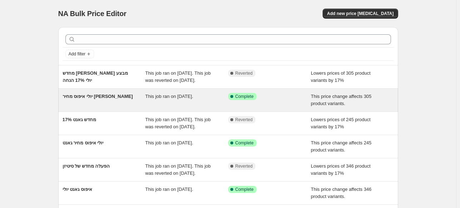
click at [95, 99] on span "יולי איפוס מחיר [PERSON_NAME]" at bounding box center [98, 96] width 70 height 5
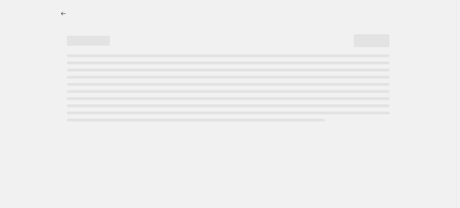
select select "ecap"
select select "remove"
select select "vendor"
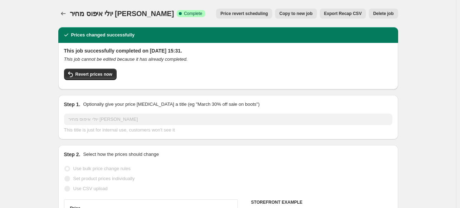
click at [292, 15] on span "Copy to new job" at bounding box center [295, 14] width 33 height 6
select select "ecap"
select select "remove"
select select "vendor"
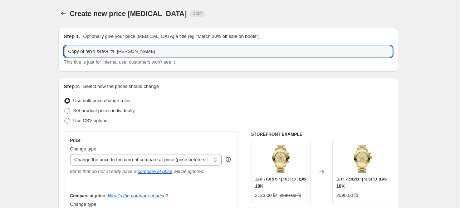
drag, startPoint x: 122, startPoint y: 51, endPoint x: 54, endPoint y: 54, distance: 67.3
click at [99, 53] on input "Copy of יולי איפוס מחיר [PERSON_NAME]" at bounding box center [228, 51] width 328 height 11
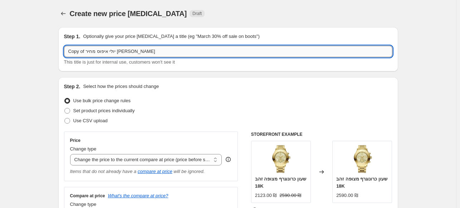
click at [99, 53] on input "Copy of יולי איפוס מחיר [PERSON_NAME]" at bounding box center [228, 51] width 328 height 11
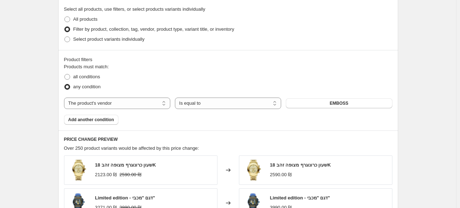
scroll to position [305, 0]
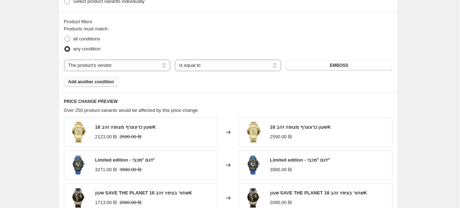
type input "[PERSON_NAME] מבצעי מרינר + בלה"
click at [79, 84] on span "Add another condition" at bounding box center [91, 82] width 46 height 6
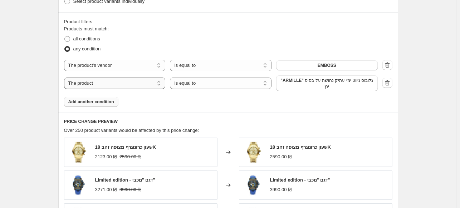
click at [90, 86] on select "The product The product's collection The product's tag The product's vendor The…" at bounding box center [115, 83] width 102 height 11
select select "vendor"
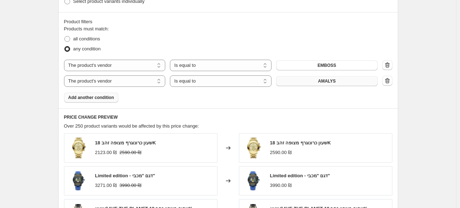
click at [305, 82] on button "AMALYS" at bounding box center [327, 81] width 102 height 10
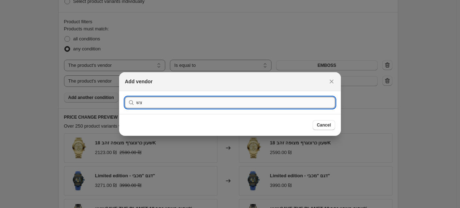
type input "צ"
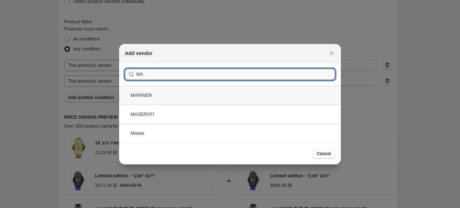
type input "MA"
click at [164, 95] on div "MARINER" at bounding box center [230, 95] width 222 height 19
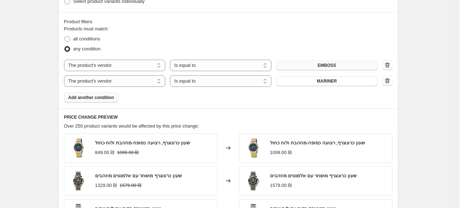
click at [300, 66] on button "EMBOSS" at bounding box center [327, 65] width 102 height 10
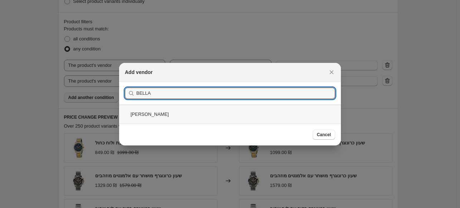
type input "BELLA"
click at [157, 114] on div "[PERSON_NAME]" at bounding box center [230, 114] width 222 height 19
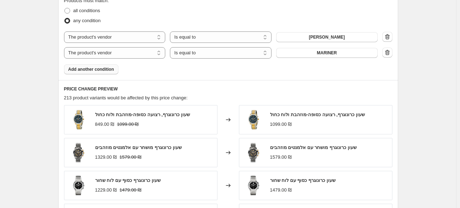
scroll to position [524, 0]
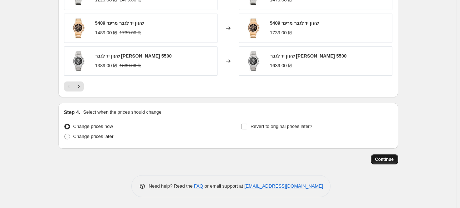
click at [382, 164] on button "Continue" at bounding box center [384, 159] width 27 height 10
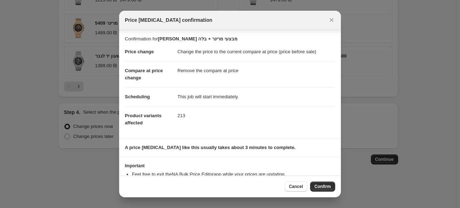
scroll to position [27, 0]
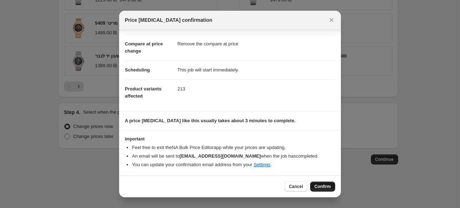
click at [318, 191] on button "Confirm" at bounding box center [322, 187] width 25 height 10
type input "[PERSON_NAME] מבצעי מרינר + בלה"
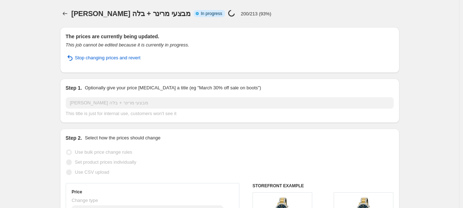
select select "ecap"
select select "remove"
select select "vendor"
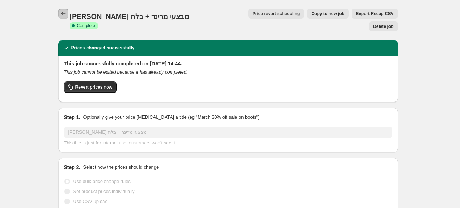
click at [65, 11] on icon "Price change jobs" at bounding box center [63, 13] width 7 height 7
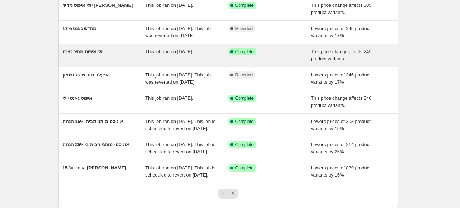
scroll to position [153, 0]
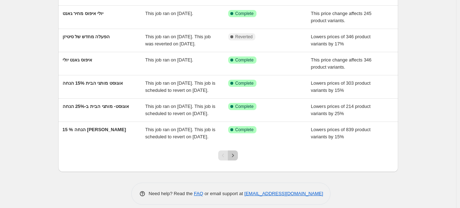
click at [235, 159] on icon "Next" at bounding box center [232, 155] width 7 height 7
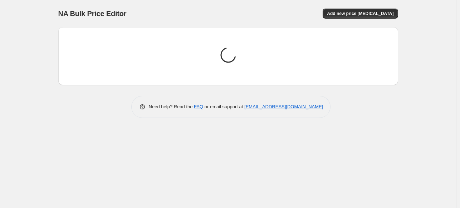
scroll to position [0, 0]
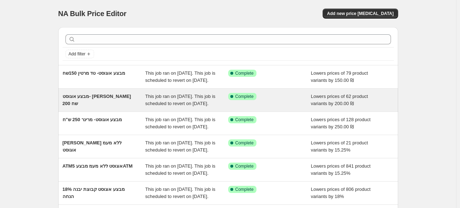
click at [125, 107] on div "מבצע אוגוסט- [PERSON_NAME] 200 שח" at bounding box center [104, 100] width 83 height 14
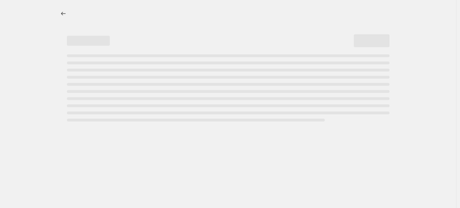
select select "by"
select select "vendor"
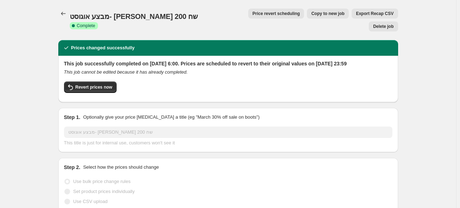
click at [311, 15] on span "Copy to new job" at bounding box center [327, 14] width 33 height 6
select select "by"
select select "vendor"
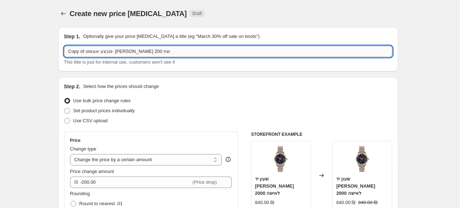
click at [155, 56] on input "Copy of מבצע אוגוסט- [PERSON_NAME] 200 שח" at bounding box center [228, 51] width 328 height 11
drag, startPoint x: 86, startPoint y: 51, endPoint x: 61, endPoint y: 54, distance: 25.5
click at [61, 54] on div "Step 1. Optionally give your price [MEDICAL_DATA] a title (eg "March 30% off sa…" at bounding box center [228, 49] width 340 height 44
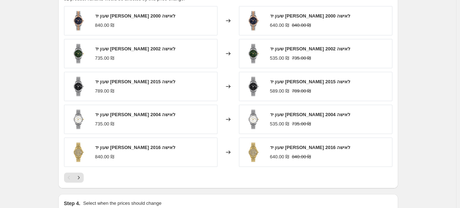
scroll to position [587, 0]
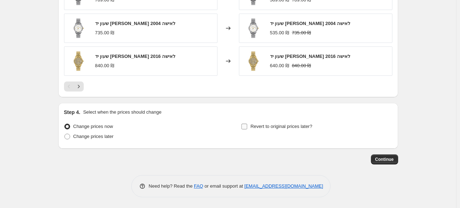
type input "מבצע אוגוסט- [PERSON_NAME] 200 שח להפעיל מחדש"
click at [252, 127] on label "Revert to original prices later?" at bounding box center [276, 127] width 71 height 10
click at [247, 127] on input "Revert to original prices later?" at bounding box center [244, 127] width 6 height 6
checkbox input "true"
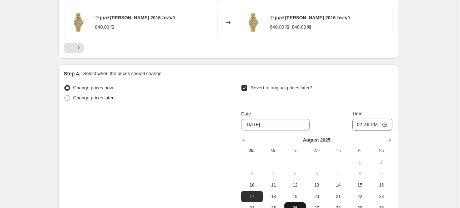
scroll to position [664, 0]
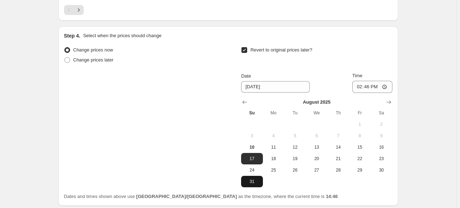
click at [257, 185] on button "31" at bounding box center [251, 181] width 21 height 11
type input "[DATE]"
click at [378, 88] on input "14:46" at bounding box center [372, 87] width 40 height 12
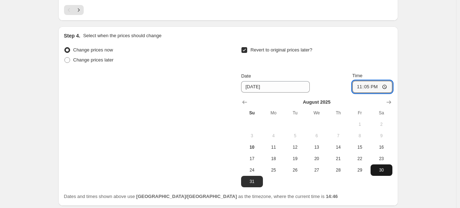
type input "23:59"
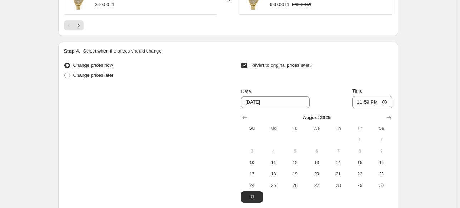
scroll to position [721, 0]
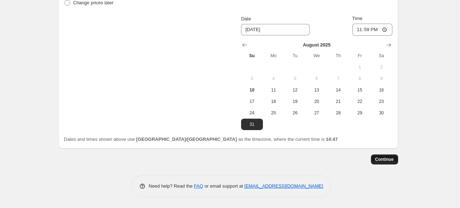
click at [387, 162] on span "Continue" at bounding box center [384, 160] width 19 height 6
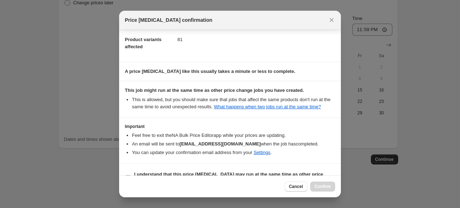
scroll to position [100, 0]
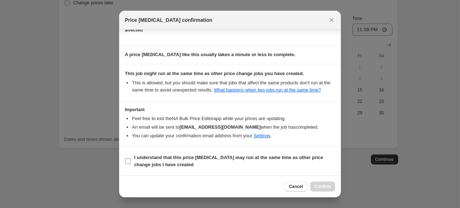
click at [223, 156] on b "I understand that this price [MEDICAL_DATA] may run at the same time as other p…" at bounding box center [228, 161] width 189 height 13
click at [131, 158] on input "I understand that this price [MEDICAL_DATA] may run at the same time as other p…" at bounding box center [128, 161] width 6 height 6
checkbox input "true"
click at [314, 185] on button "Confirm" at bounding box center [322, 187] width 25 height 10
type input "מבצע אוגוסט- [PERSON_NAME] 200 שח להפעיל מחדש"
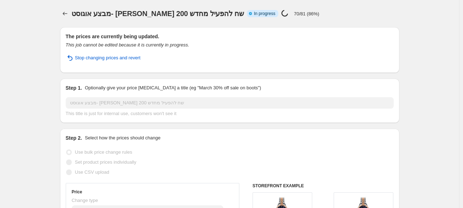
select select "by"
select select "vendor"
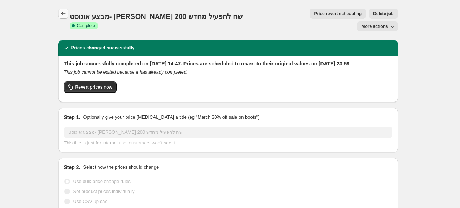
click at [64, 12] on icon "Price change jobs" at bounding box center [63, 13] width 7 height 7
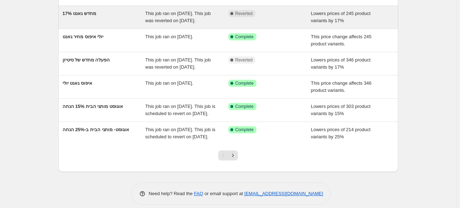
scroll to position [191, 0]
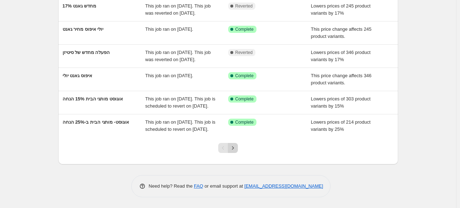
click at [236, 152] on icon "Next" at bounding box center [232, 147] width 7 height 7
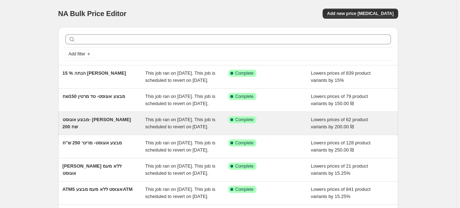
scroll to position [38, 0]
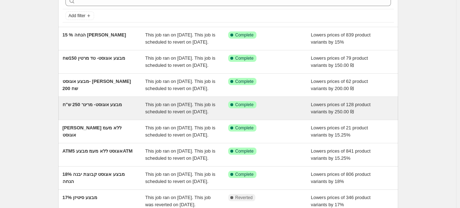
click at [121, 115] on div "מבצע אוגוסט- מרינר 250 ש"ח" at bounding box center [104, 108] width 83 height 14
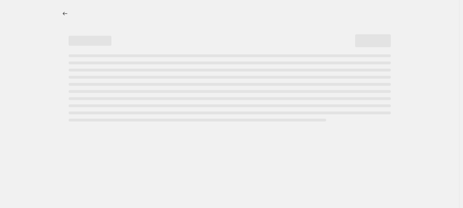
select select "by"
select select "vendor"
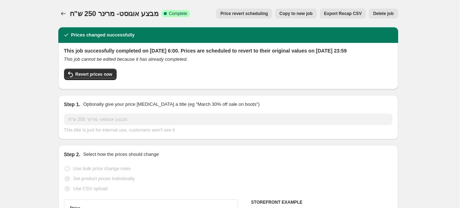
click at [289, 16] on span "Copy to new job" at bounding box center [295, 14] width 33 height 6
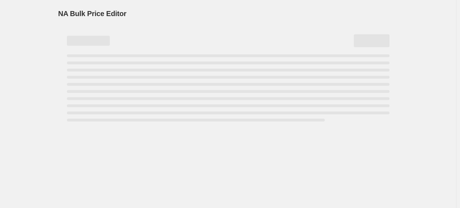
select select "by"
select select "vendor"
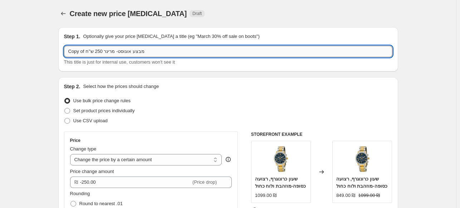
click at [155, 54] on input "Copy of מבצע אוגוסט- מרינר 250 ש"ח" at bounding box center [228, 51] width 328 height 11
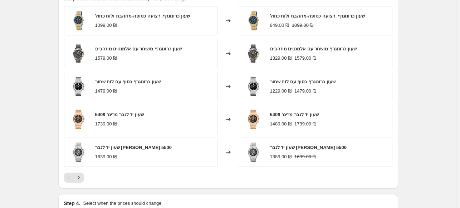
scroll to position [572, 0]
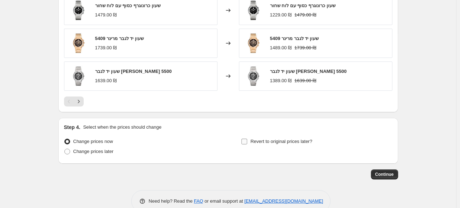
type input "Copy of מבצע אוגוסט- מרינר 250 ש"ח להפעיל מחדש"
click at [250, 143] on label "Revert to original prices later?" at bounding box center [276, 142] width 71 height 10
click at [247, 143] on input "Revert to original prices later?" at bounding box center [244, 142] width 6 height 6
checkbox input "true"
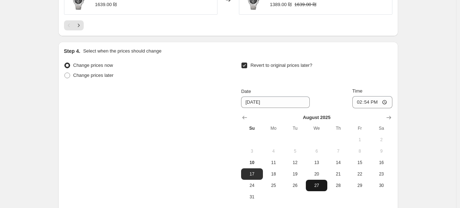
scroll to position [687, 0]
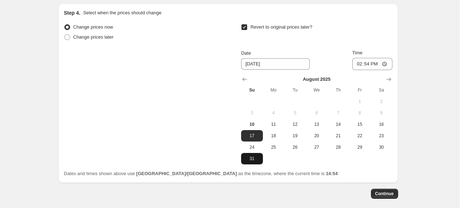
click at [252, 154] on button "31" at bounding box center [251, 158] width 21 height 11
type input "[DATE]"
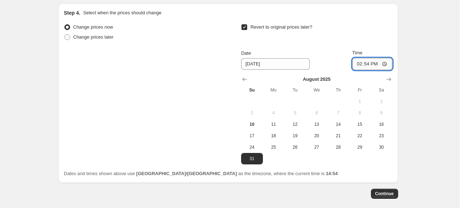
click at [372, 62] on input "14:54" at bounding box center [372, 64] width 40 height 12
click at [379, 62] on input "14:54" at bounding box center [372, 64] width 40 height 12
type input "23:59"
click at [389, 193] on span "Continue" at bounding box center [384, 194] width 19 height 6
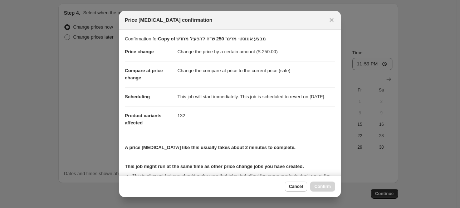
scroll to position [100, 0]
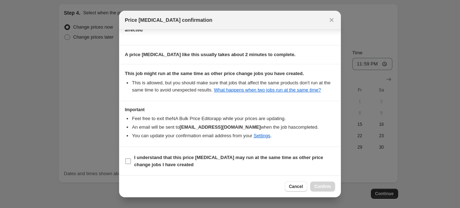
click at [161, 161] on b "I understand that this price [MEDICAL_DATA] may run at the same time as other p…" at bounding box center [228, 161] width 189 height 13
click at [131, 161] on input "I understand that this price [MEDICAL_DATA] may run at the same time as other p…" at bounding box center [128, 161] width 6 height 6
checkbox input "true"
click at [327, 190] on button "Confirm" at bounding box center [322, 187] width 25 height 10
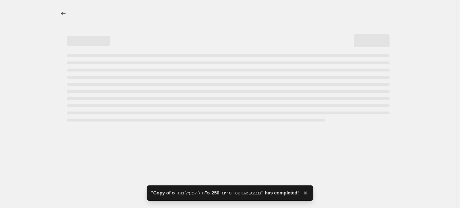
select select "by"
select select "vendor"
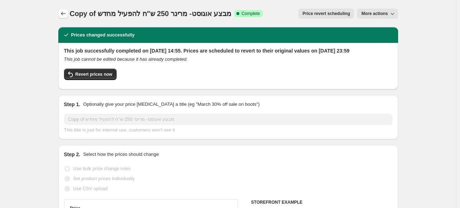
click at [66, 13] on icon "Price change jobs" at bounding box center [63, 13] width 7 height 7
